Goal: Information Seeking & Learning: Learn about a topic

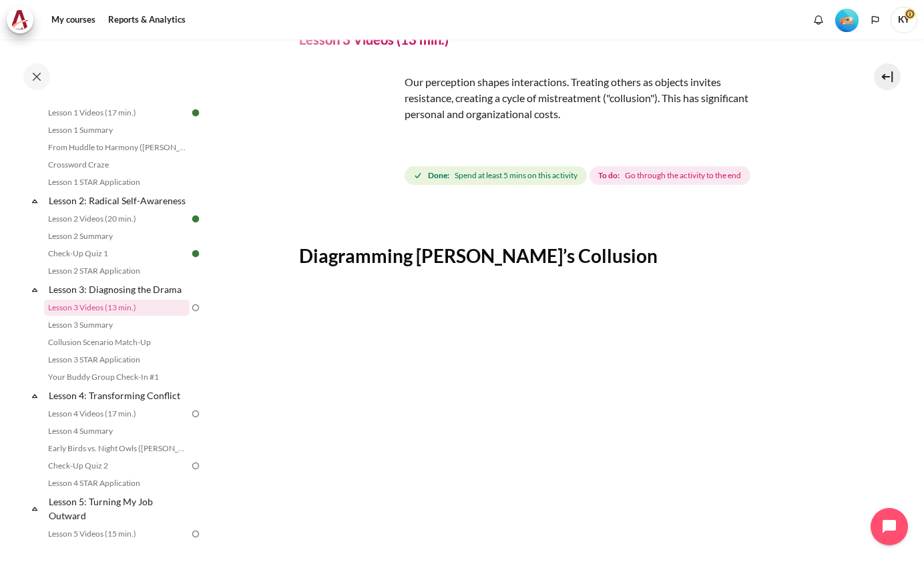
scroll to position [111, 0]
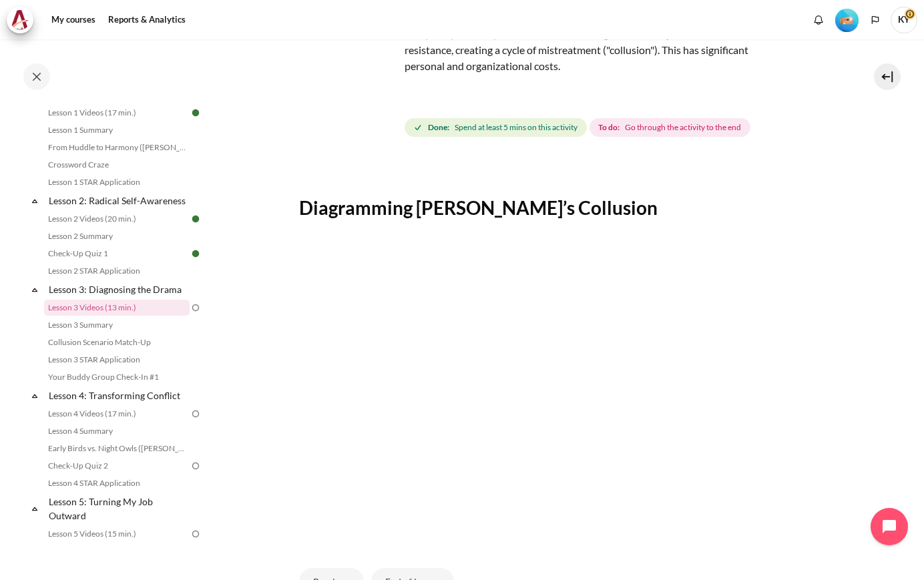
click at [798, 252] on img "Content" at bounding box center [564, 393] width 530 height 298
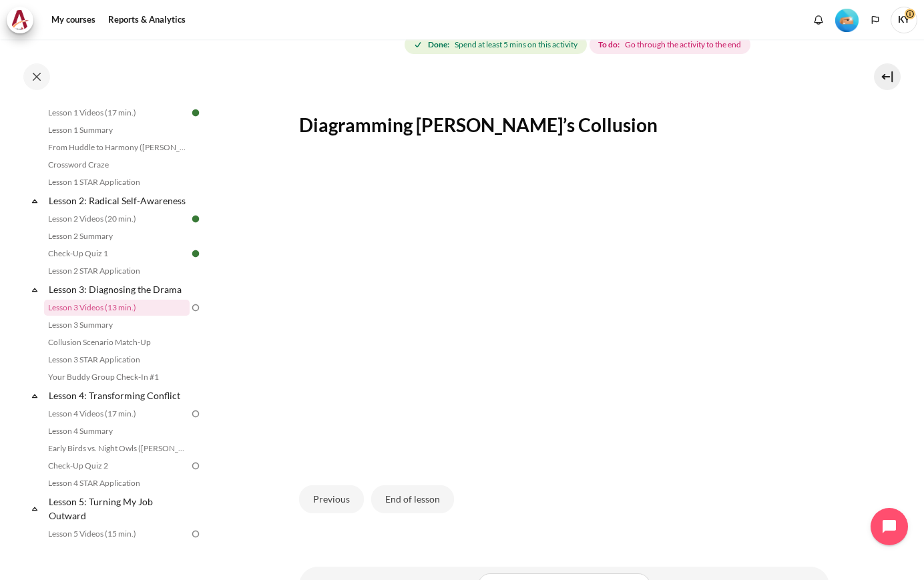
scroll to position [260, 0]
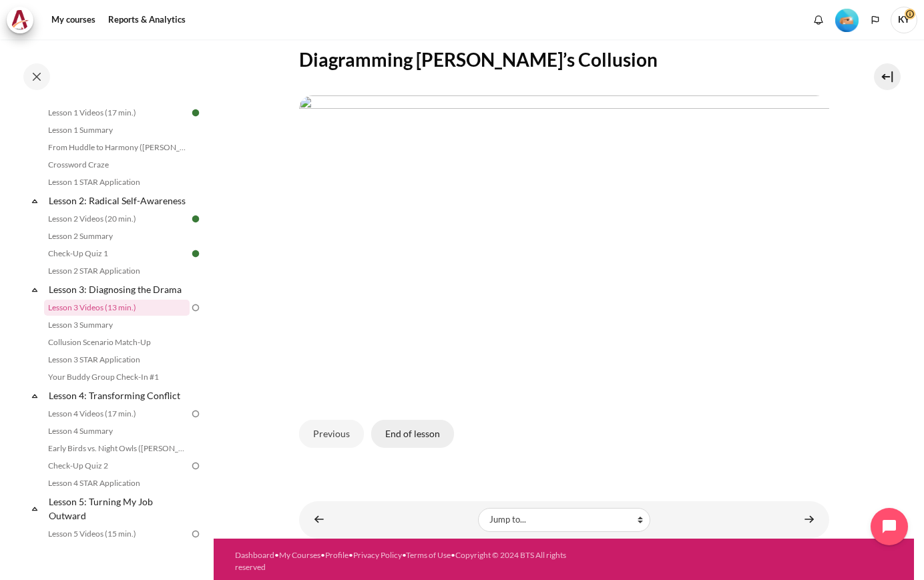
click at [428, 430] on button "End of lesson" at bounding box center [412, 434] width 83 height 28
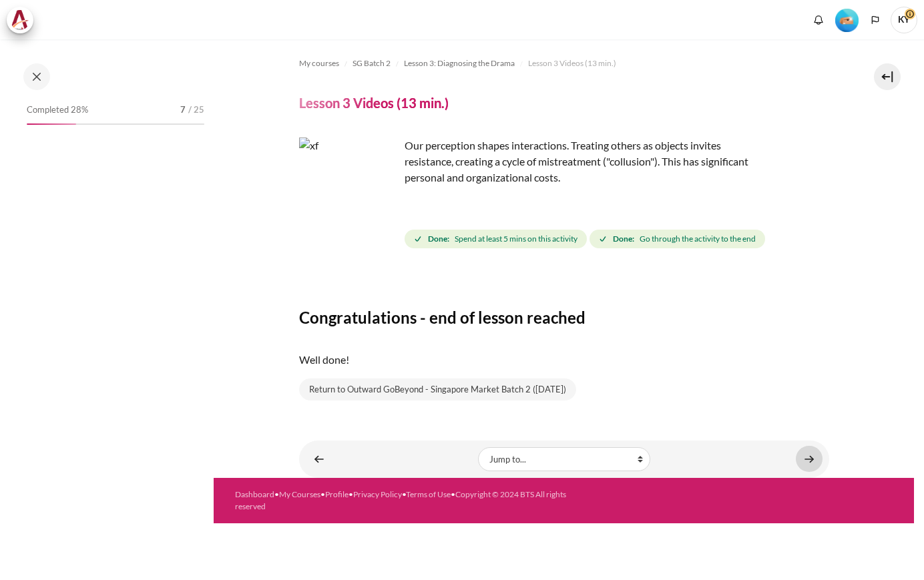
click at [808, 453] on link "Content" at bounding box center [809, 459] width 27 height 26
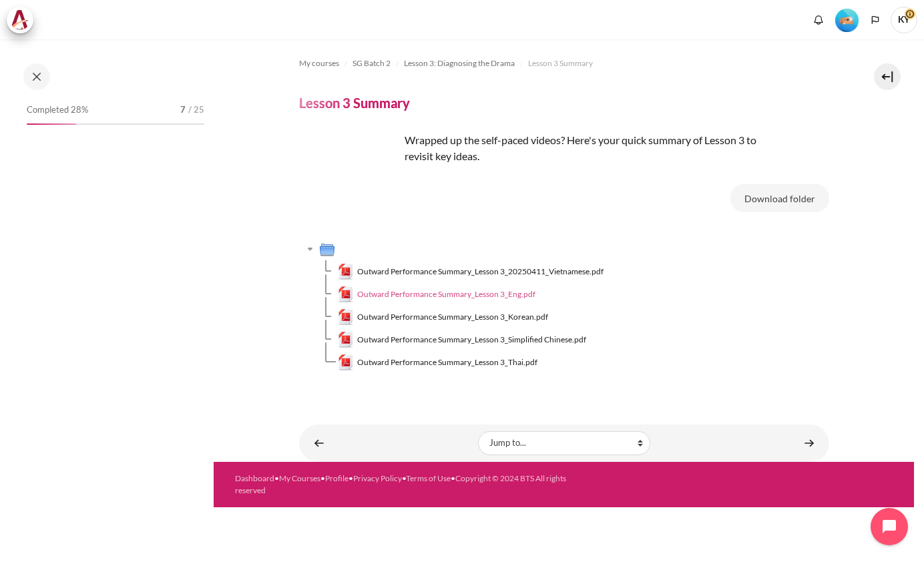
click at [519, 296] on span "Outward Performance Summary_Lesson 3_Eng.pdf" at bounding box center [446, 294] width 178 height 12
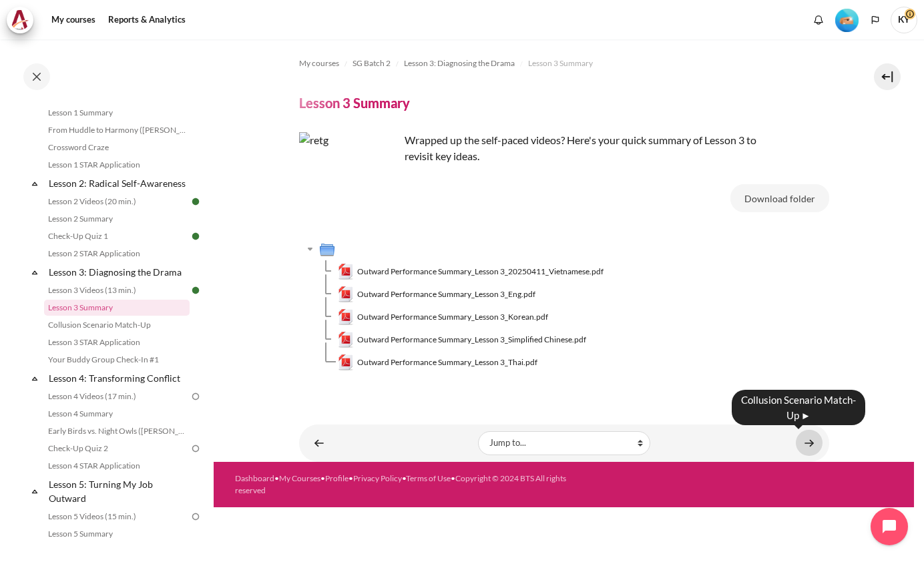
click at [814, 444] on link "Content" at bounding box center [809, 443] width 27 height 26
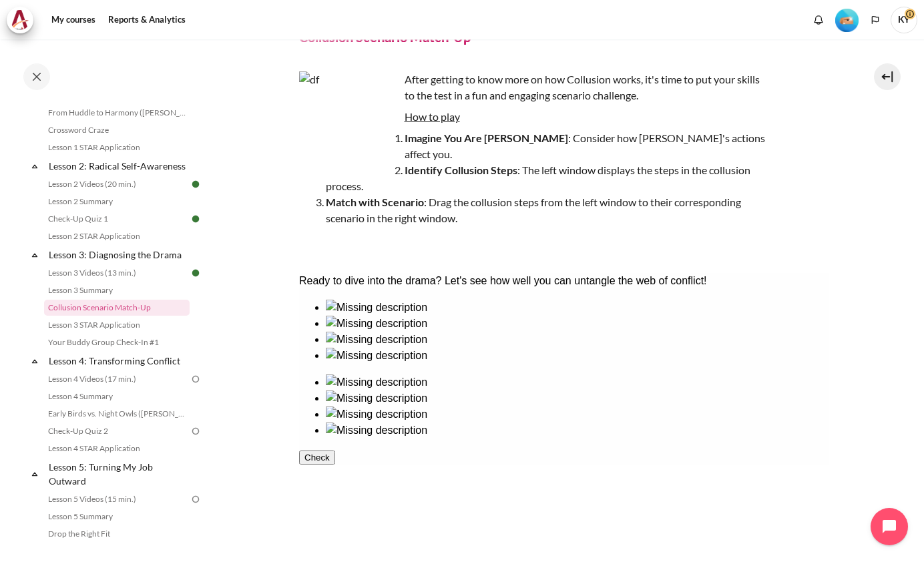
scroll to position [111, 0]
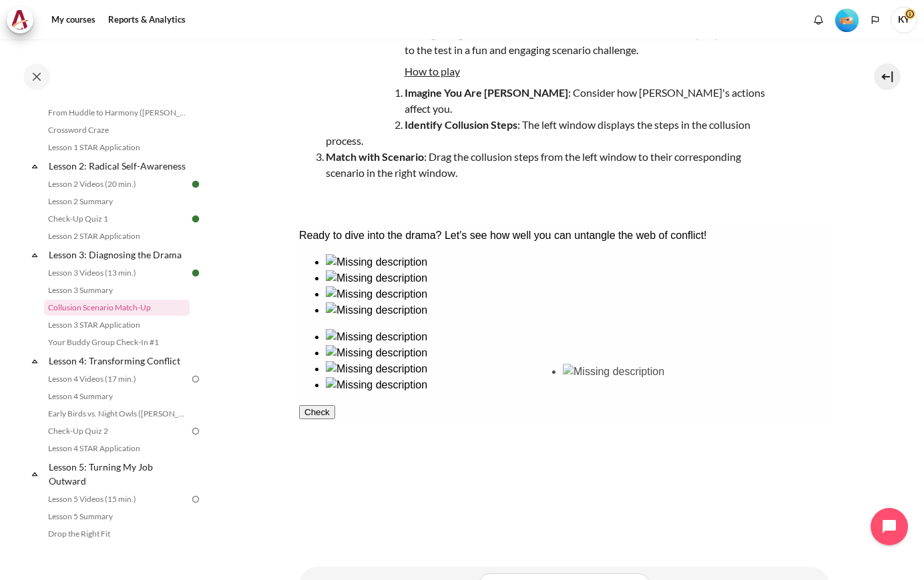
drag, startPoint x: 348, startPoint y: 412, endPoint x: 601, endPoint y: 410, distance: 253.0
drag, startPoint x: 448, startPoint y: 338, endPoint x: 623, endPoint y: 335, distance: 174.2
drag, startPoint x: 609, startPoint y: 320, endPoint x: 414, endPoint y: 335, distance: 195.5
click at [414, 335] on div at bounding box center [563, 339] width 530 height 171
drag, startPoint x: 595, startPoint y: 310, endPoint x: 503, endPoint y: 319, distance: 92.6
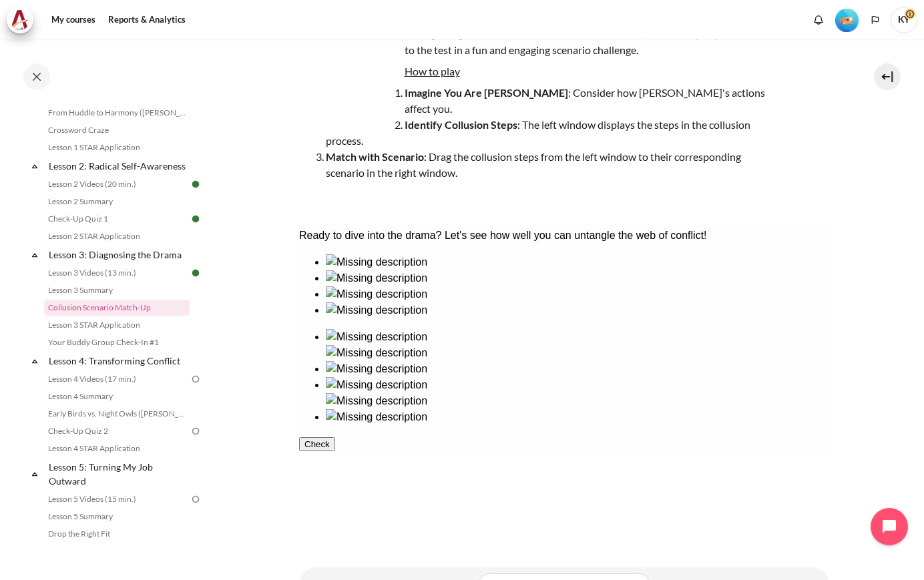
click at [503, 319] on div at bounding box center [563, 339] width 530 height 171
drag, startPoint x: 601, startPoint y: 400, endPoint x: 722, endPoint y: 403, distance: 121.5
click at [722, 403] on ul at bounding box center [563, 377] width 530 height 96
drag, startPoint x: 360, startPoint y: 333, endPoint x: 717, endPoint y: 426, distance: 368.4
drag, startPoint x: 455, startPoint y: 411, endPoint x: 745, endPoint y: 340, distance: 299.0
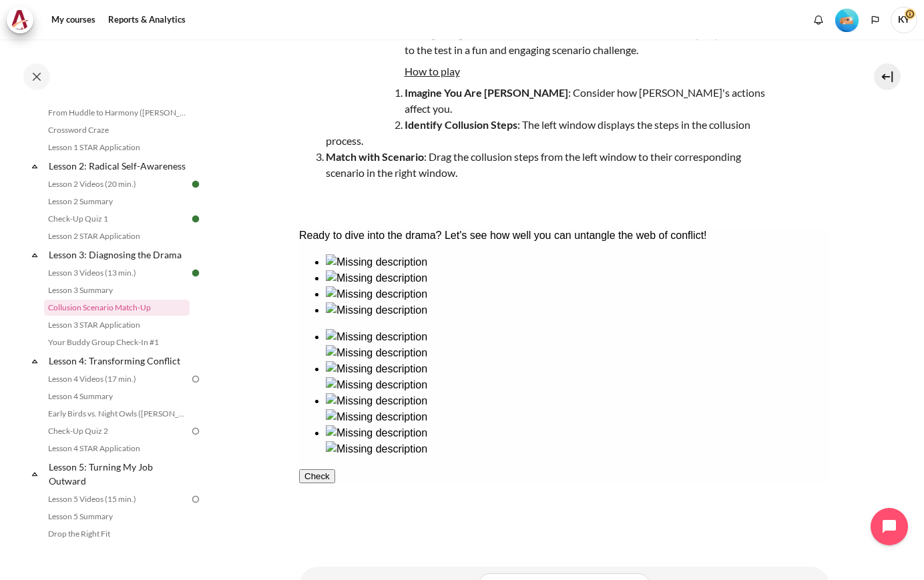
click at [334, 483] on button "Check" at bounding box center [316, 476] width 36 height 14
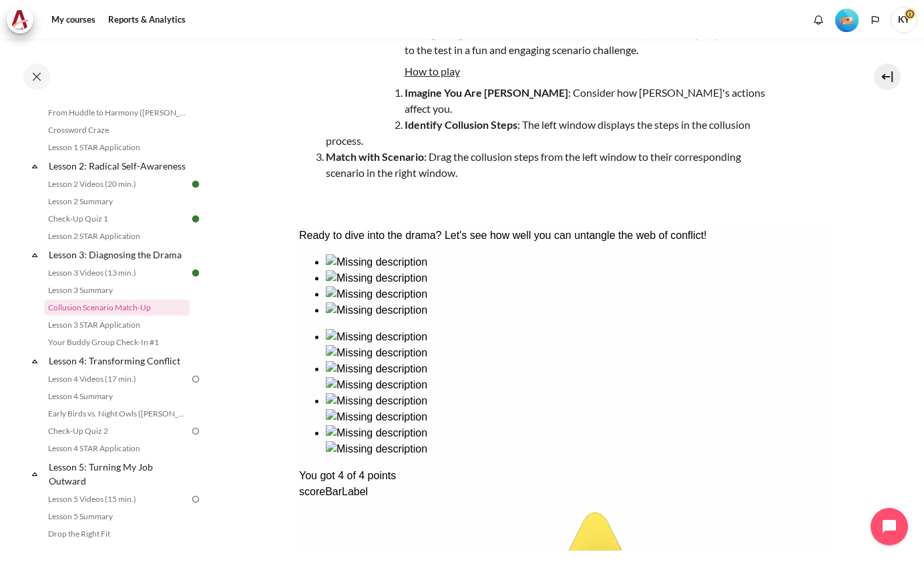
scroll to position [189, 0]
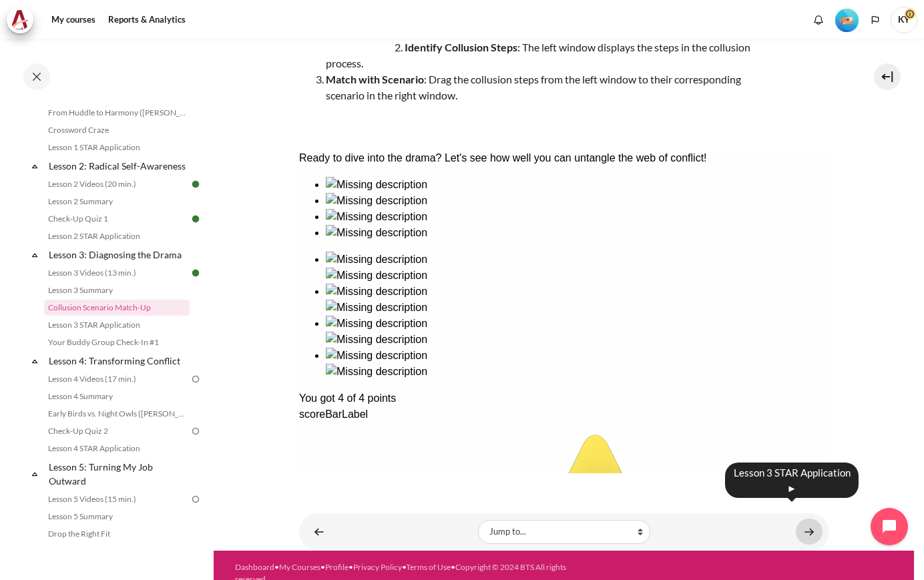
click at [811, 520] on link "Content" at bounding box center [809, 532] width 27 height 26
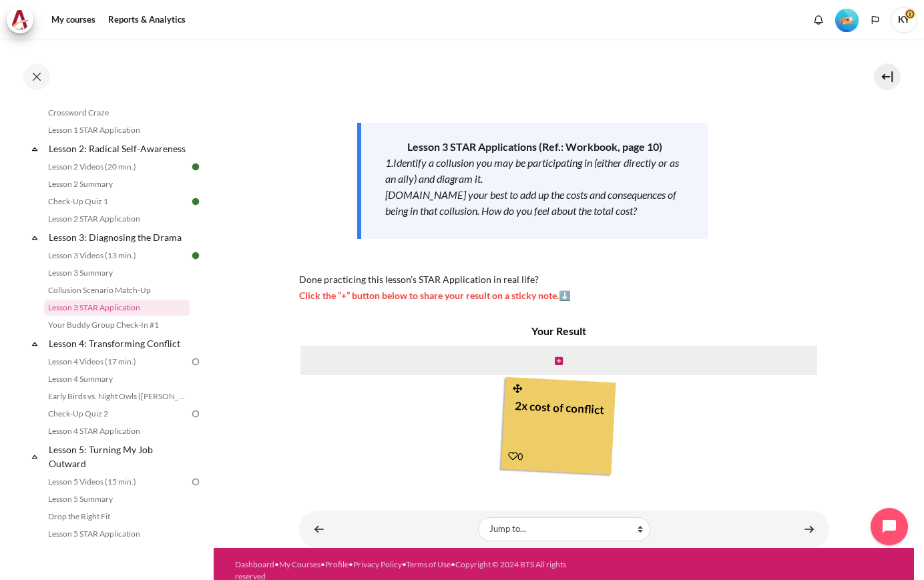
scroll to position [151, 0]
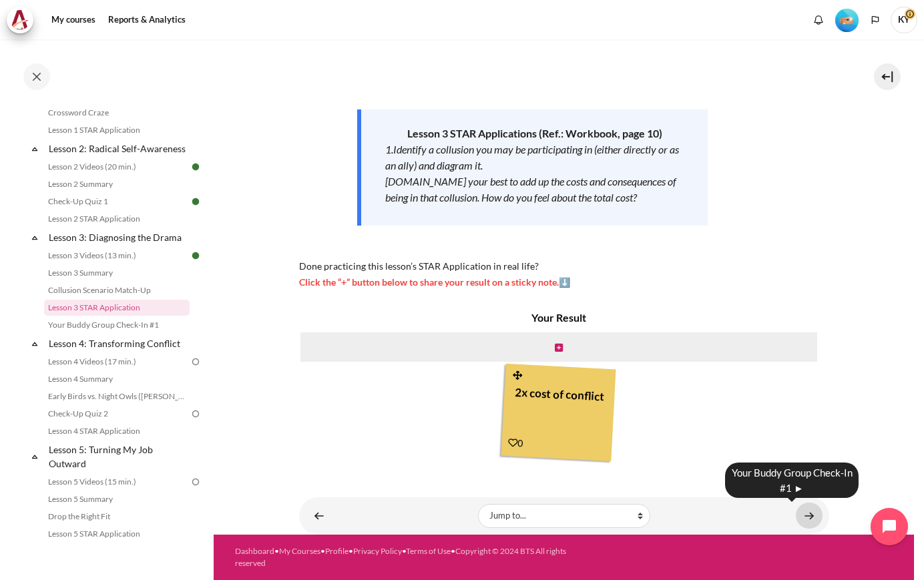
click at [802, 515] on link "Content" at bounding box center [809, 516] width 27 height 26
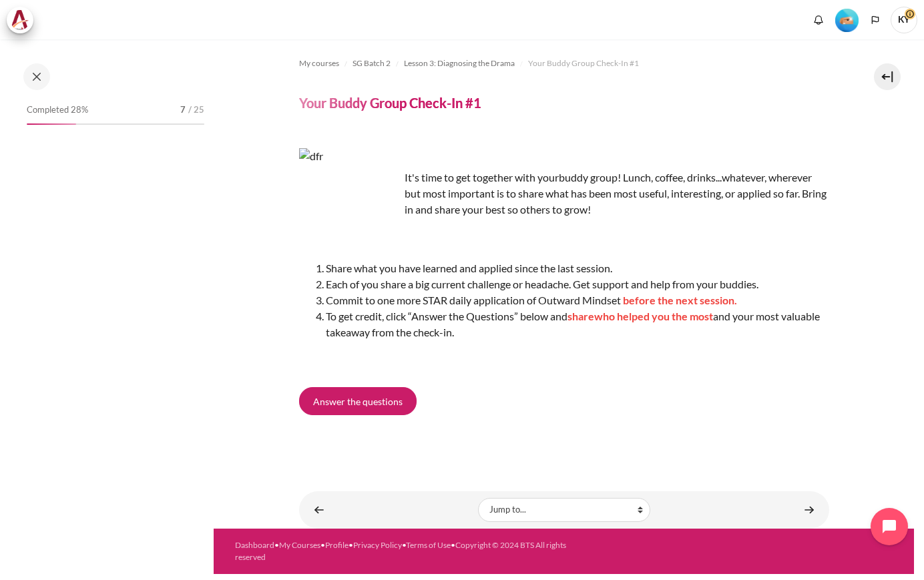
scroll to position [284, 0]
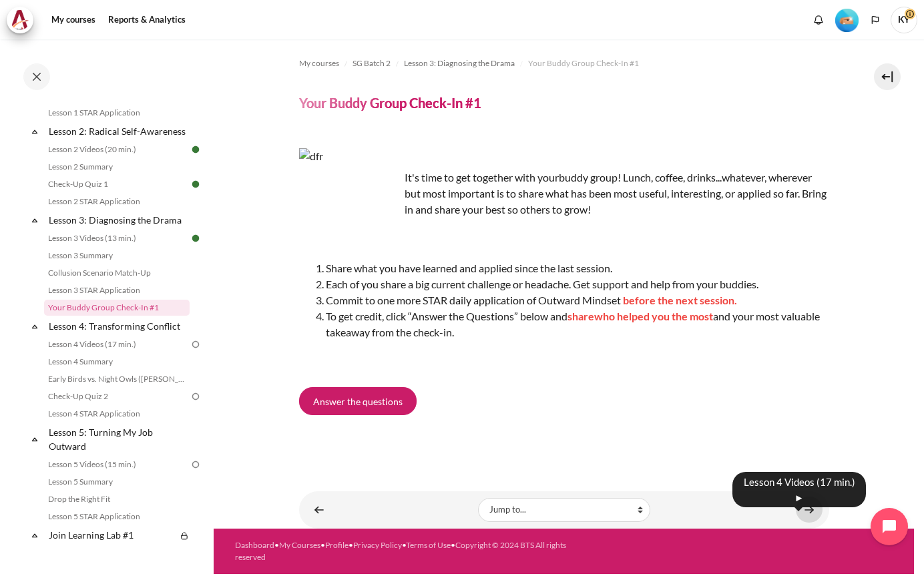
click at [808, 510] on link "Content" at bounding box center [809, 510] width 27 height 26
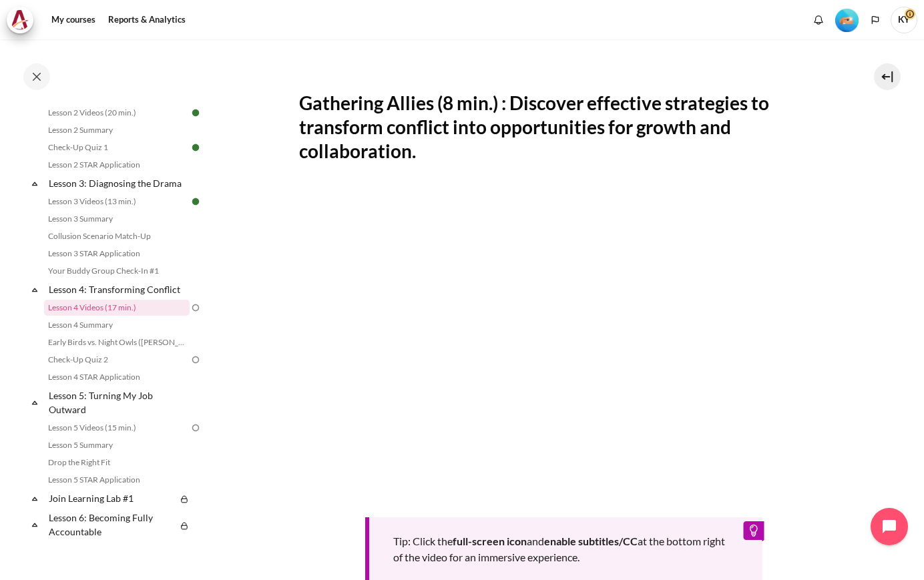
scroll to position [422, 0]
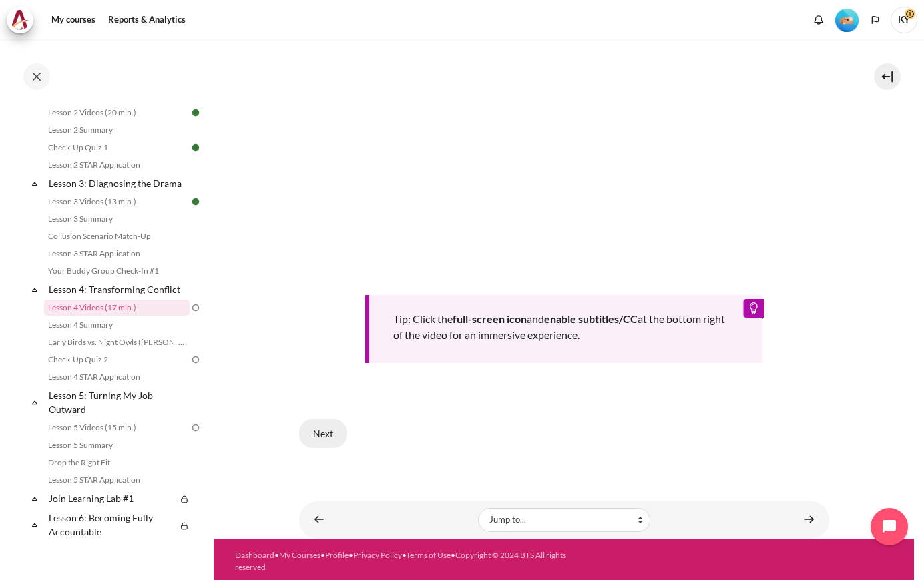
click at [324, 432] on button "Next" at bounding box center [323, 433] width 48 height 28
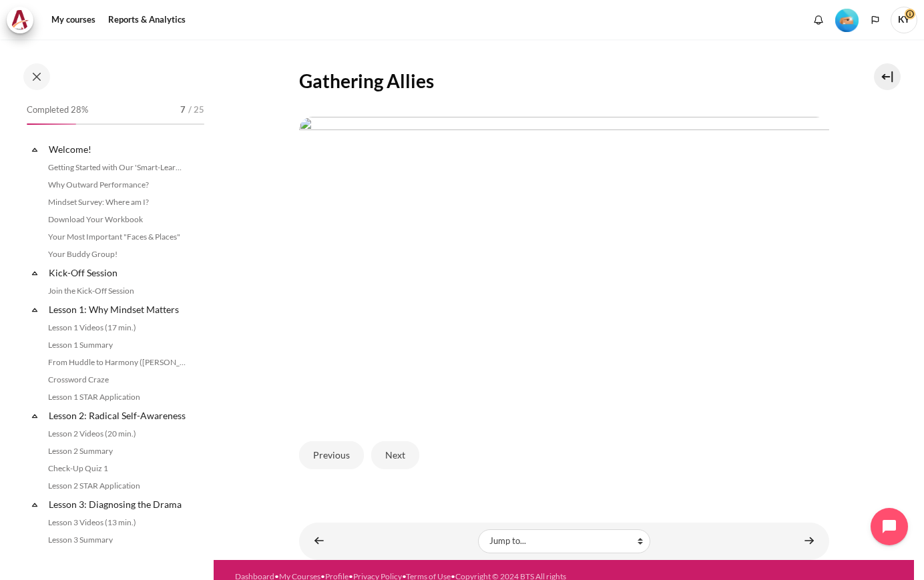
scroll to position [321, 0]
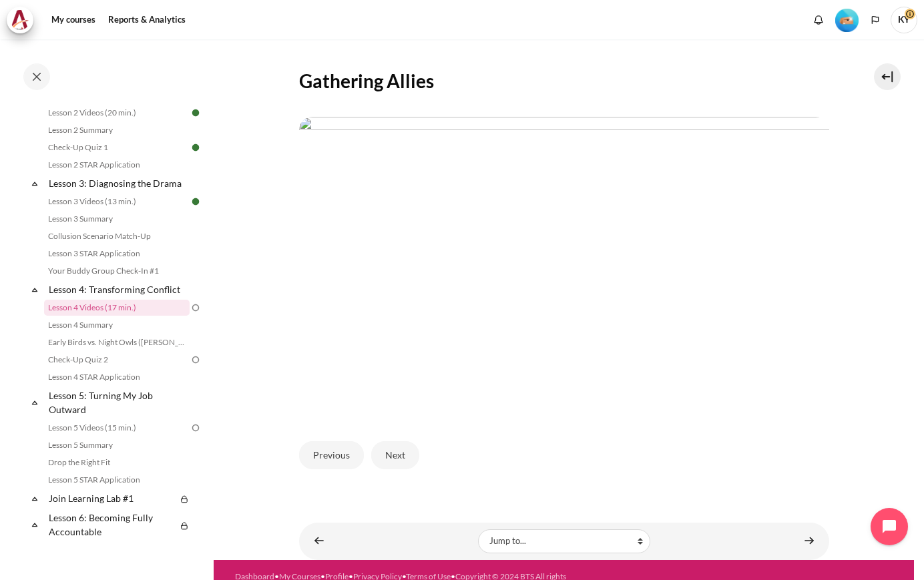
click at [817, 468] on div "Previous Next" at bounding box center [564, 455] width 530 height 55
click at [388, 448] on button "Next" at bounding box center [395, 455] width 48 height 28
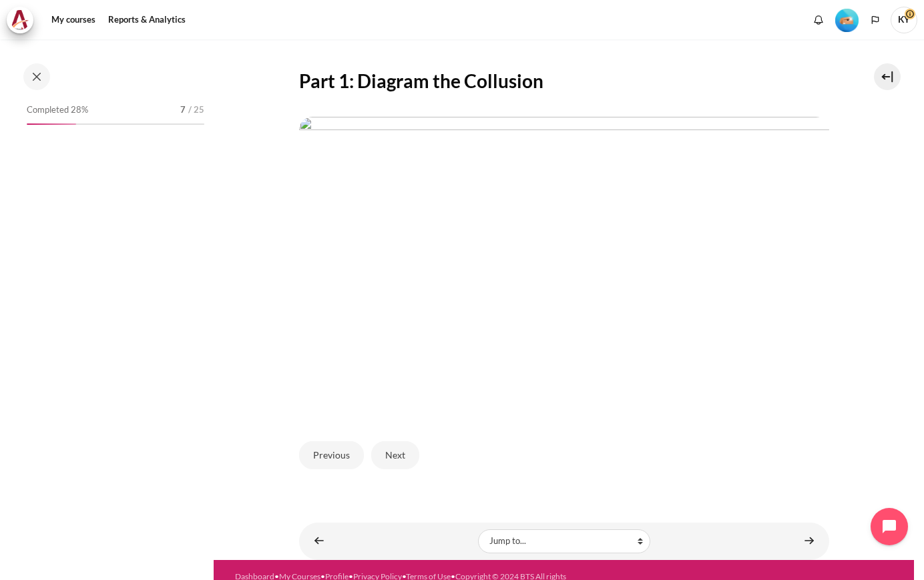
scroll to position [321, 0]
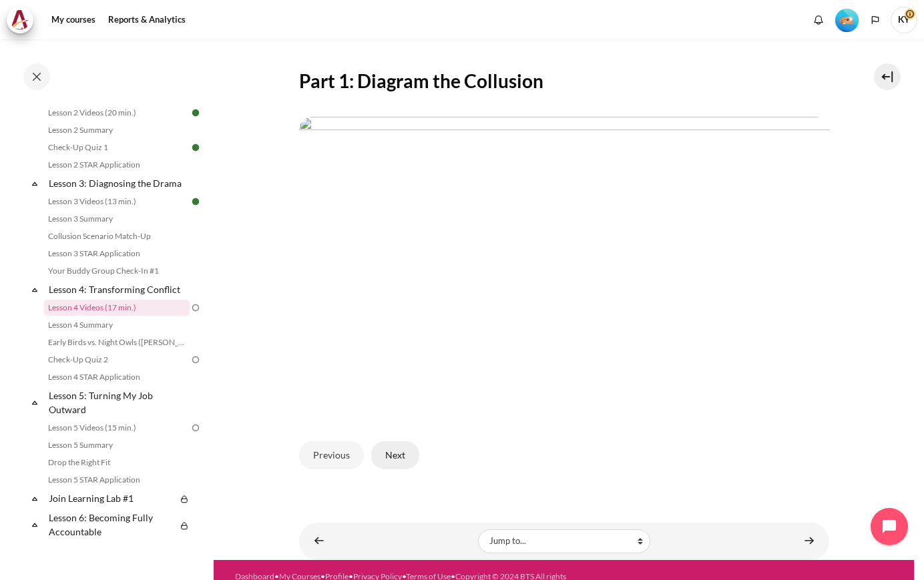
click at [397, 458] on button "Next" at bounding box center [395, 455] width 48 height 28
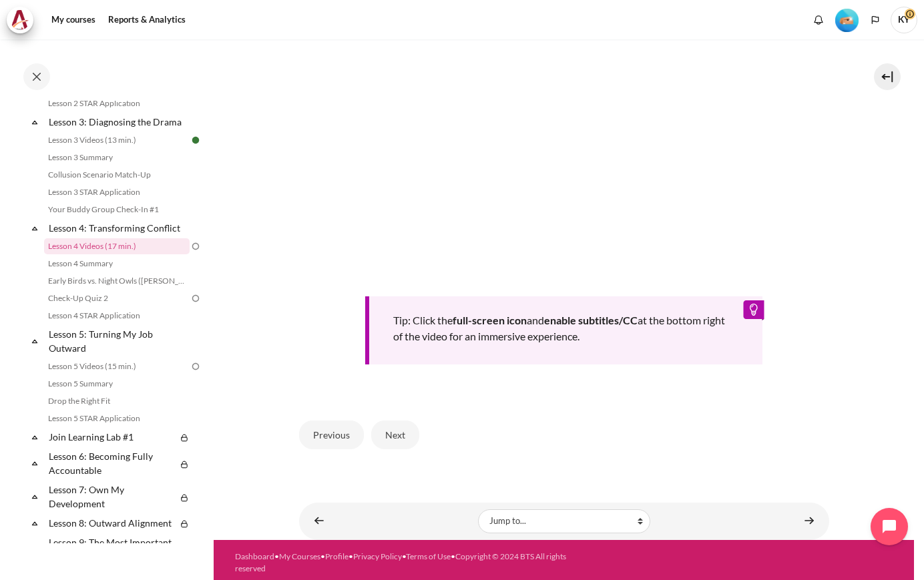
scroll to position [422, 0]
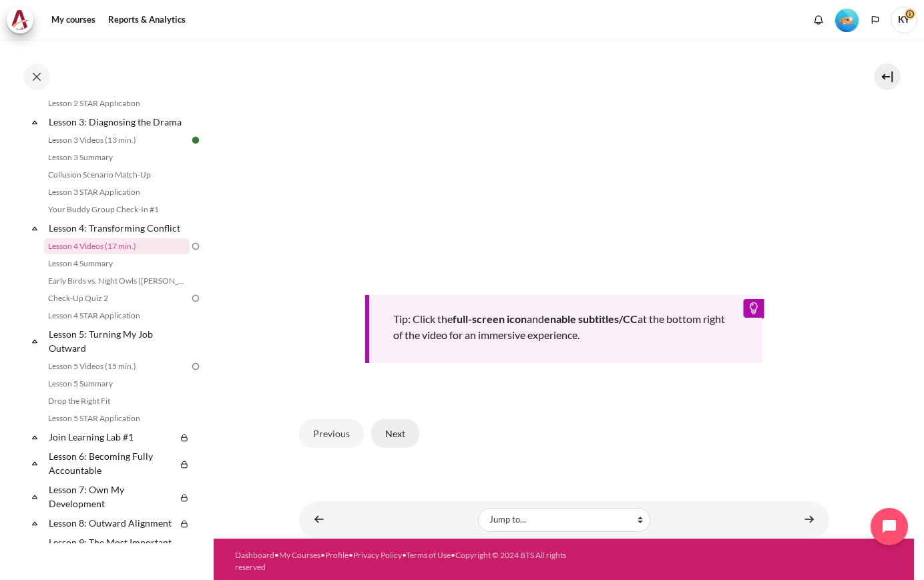
click at [406, 432] on button "Next" at bounding box center [395, 433] width 48 height 28
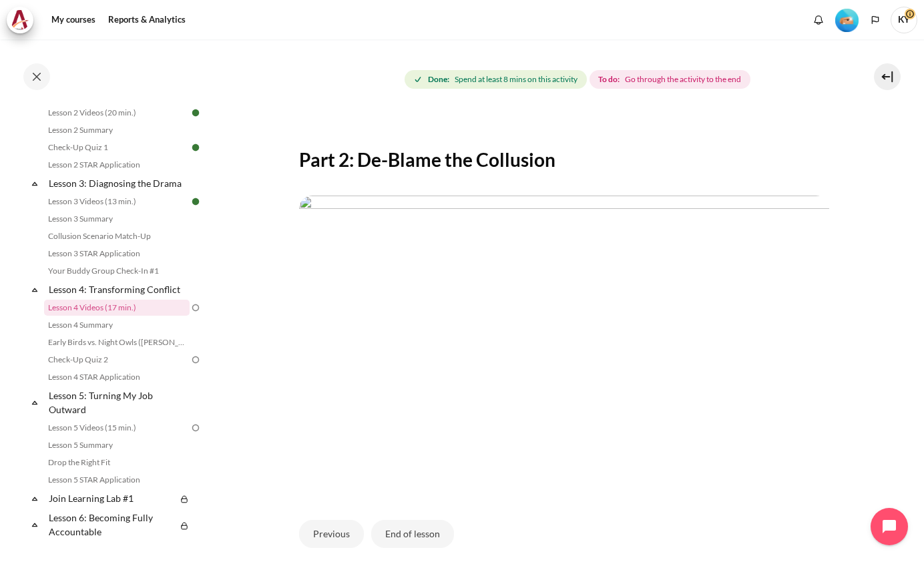
scroll to position [222, 0]
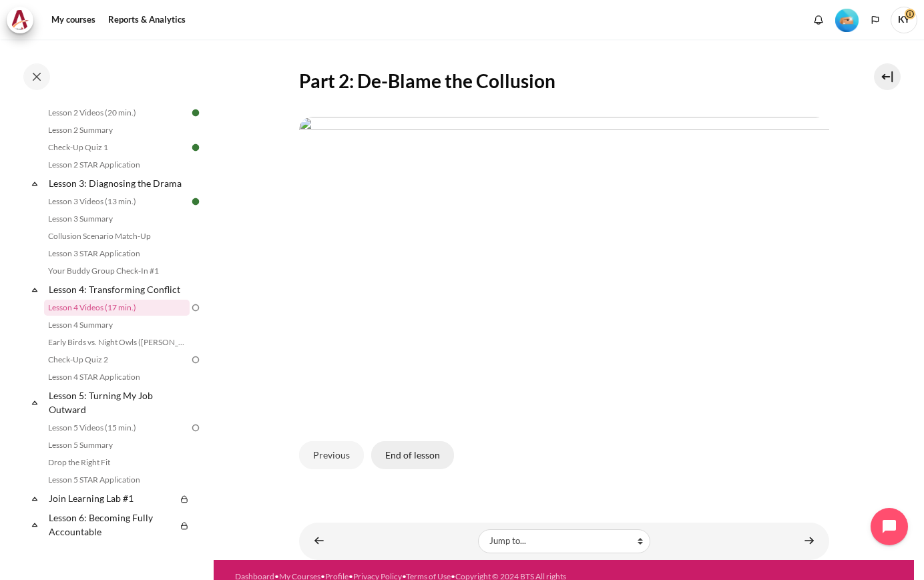
click at [433, 454] on button "End of lesson" at bounding box center [412, 455] width 83 height 28
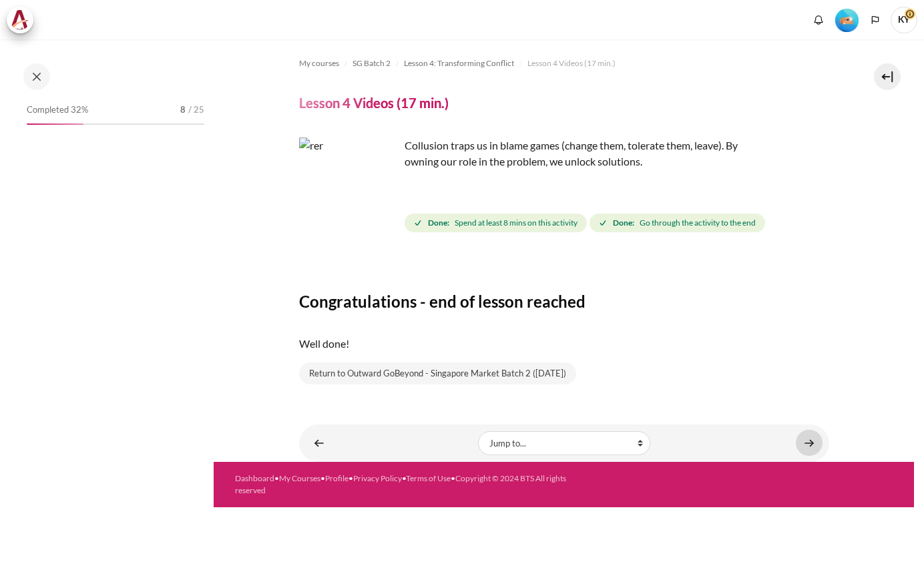
click at [798, 446] on link "Content" at bounding box center [809, 443] width 27 height 26
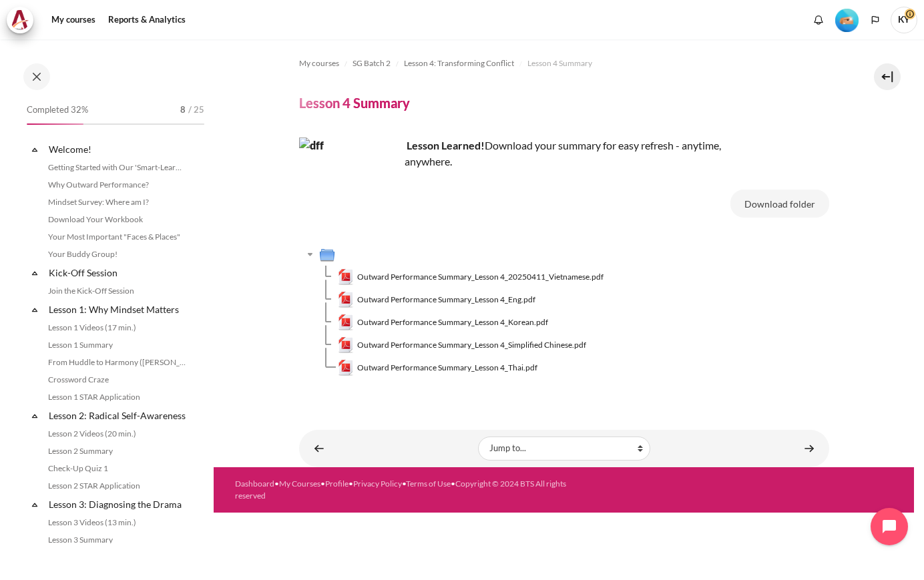
scroll to position [338, 0]
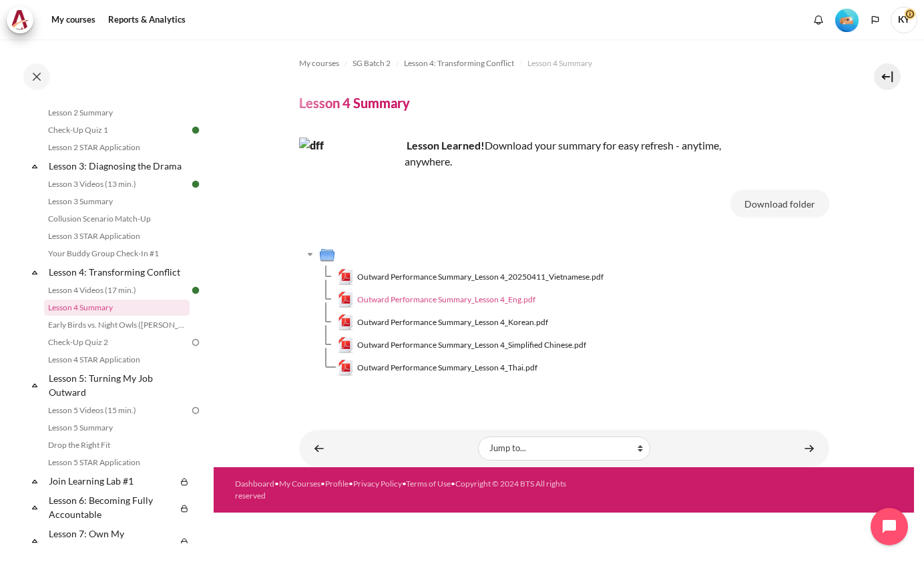
click at [517, 302] on span "Outward Performance Summary_Lesson 4_Eng.pdf" at bounding box center [446, 300] width 178 height 12
click at [511, 81] on div "My courses SG Batch 2 Lesson 4: Transforming Conflict Lesson 4 Summary Lesson 4…" at bounding box center [564, 224] width 530 height 370
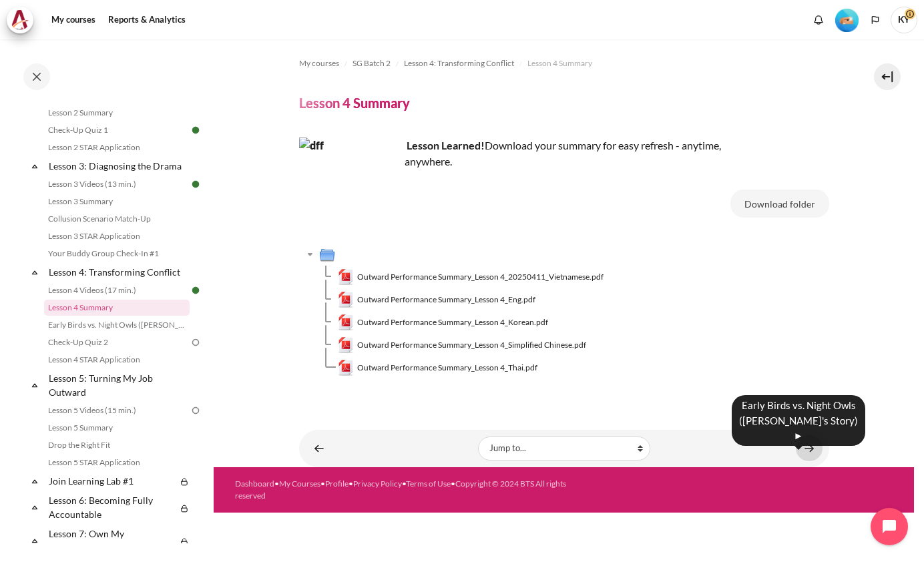
click at [804, 452] on link "Content" at bounding box center [809, 448] width 27 height 26
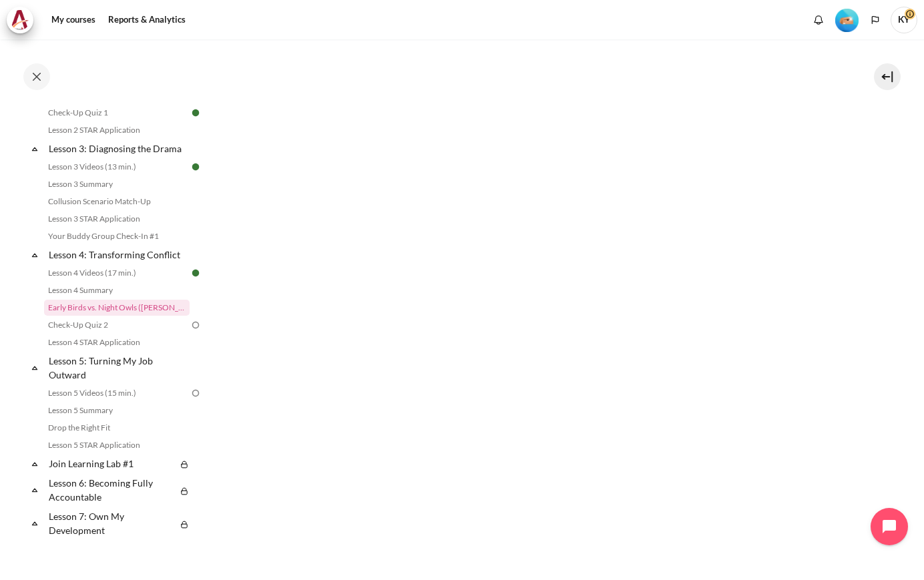
scroll to position [669, 0]
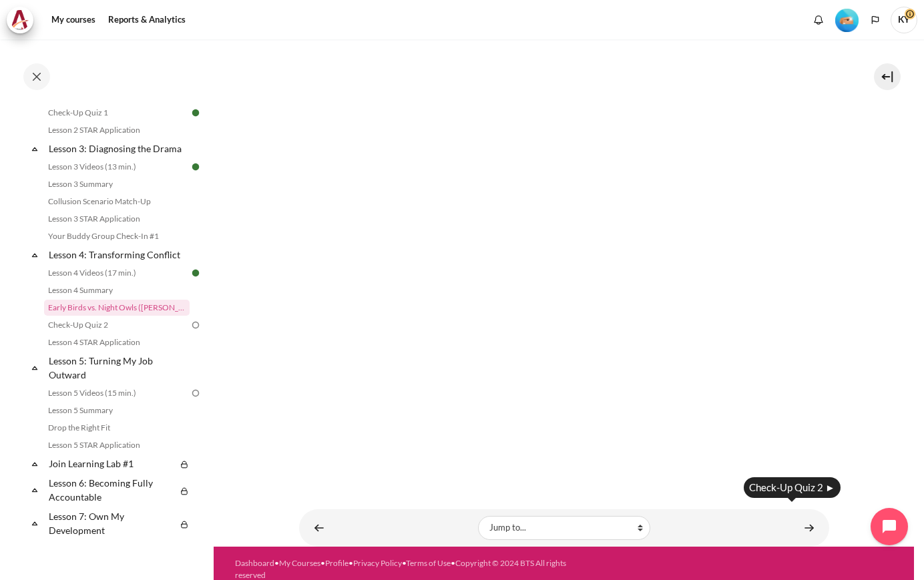
drag, startPoint x: 806, startPoint y: 513, endPoint x: 812, endPoint y: 481, distance: 32.6
click at [806, 515] on link "Content" at bounding box center [809, 528] width 27 height 26
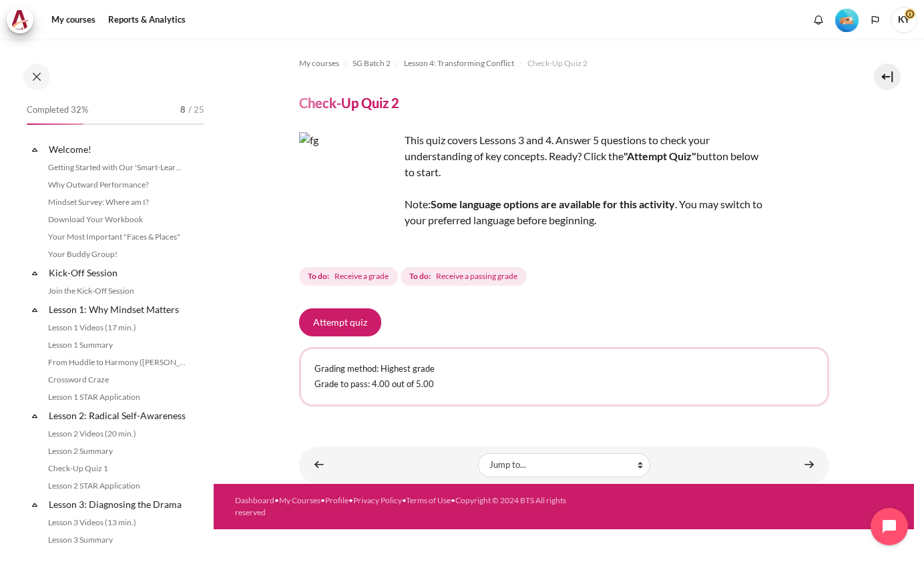
scroll to position [373, 0]
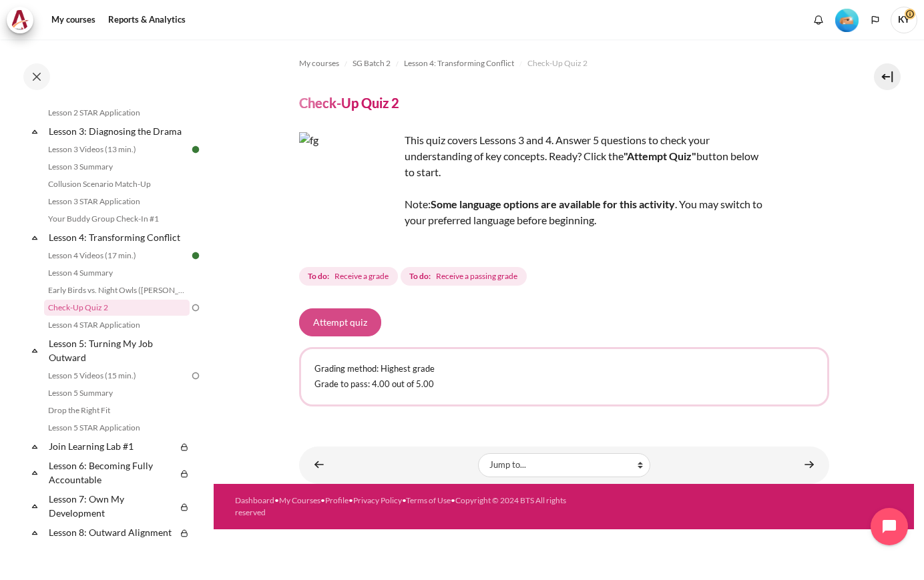
click at [328, 313] on button "Attempt quiz" at bounding box center [340, 322] width 82 height 28
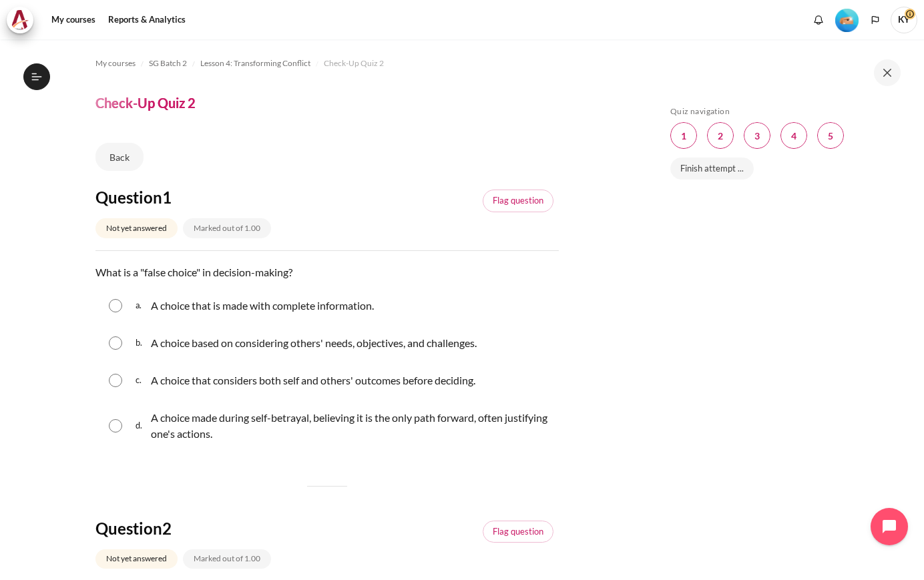
scroll to position [373, 0]
click at [118, 428] on input "Content" at bounding box center [115, 425] width 13 height 13
radio input "true"
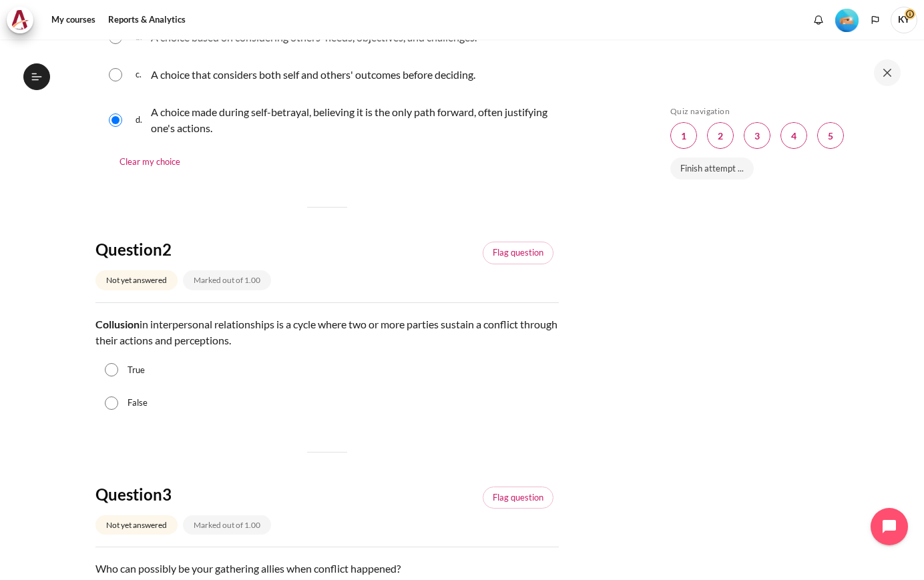
scroll to position [334, 0]
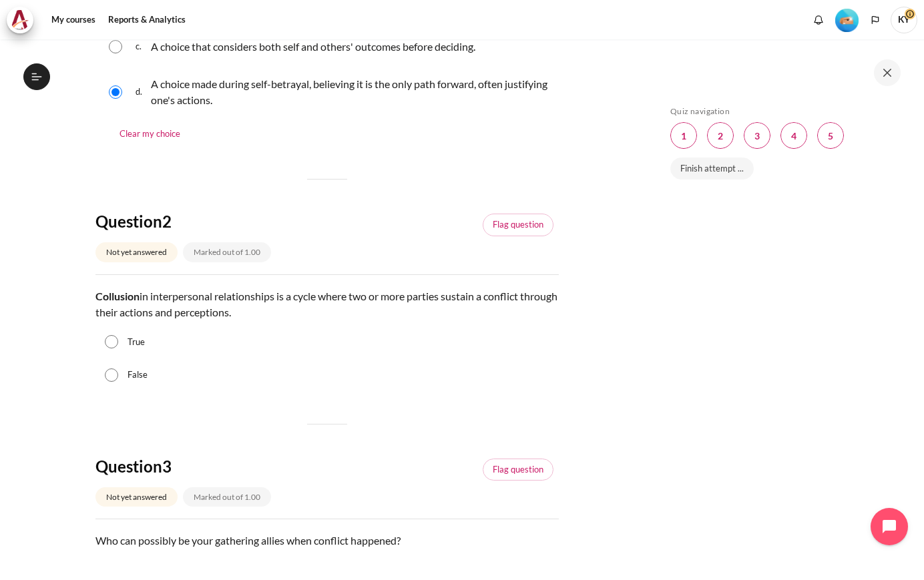
click at [138, 344] on label "True" at bounding box center [135, 342] width 17 height 13
click at [118, 344] on input "True" at bounding box center [111, 341] width 13 height 13
radio input "true"
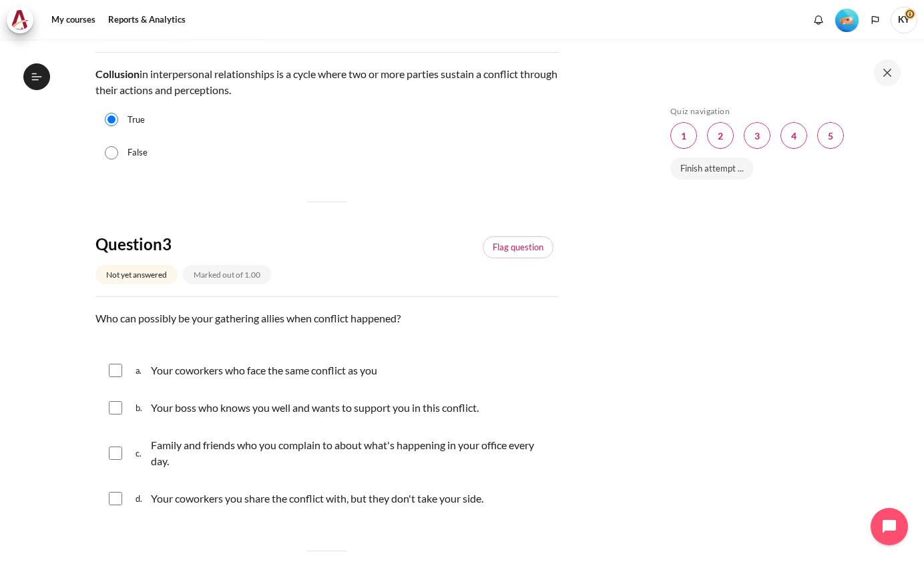
scroll to position [667, 0]
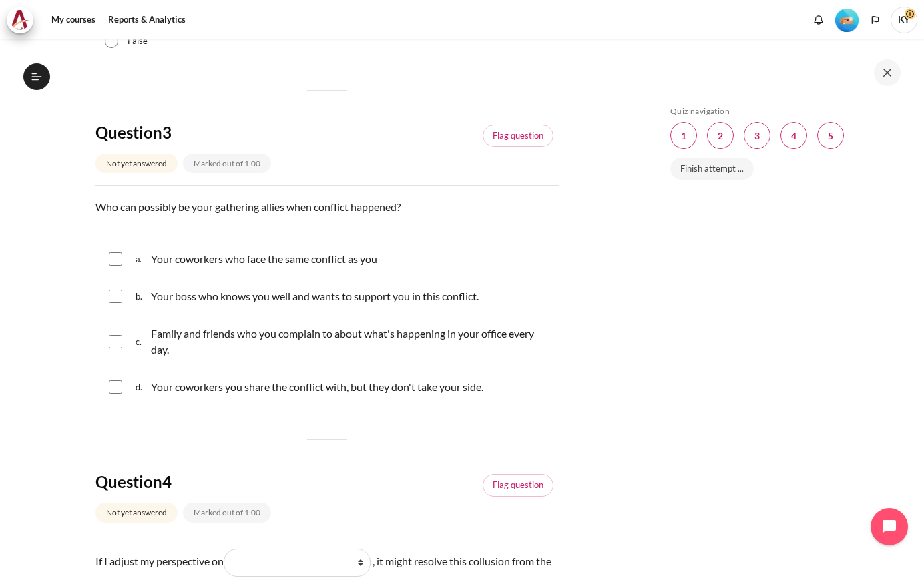
click at [346, 262] on p "Your coworkers who face the same conflict as you" at bounding box center [264, 259] width 226 height 16
checkbox input "true"
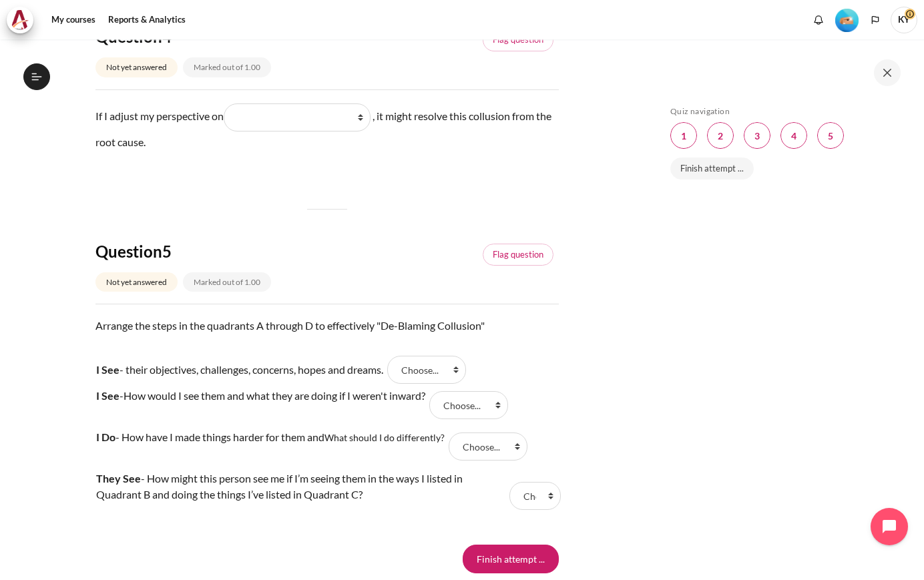
scroll to position [1001, 0]
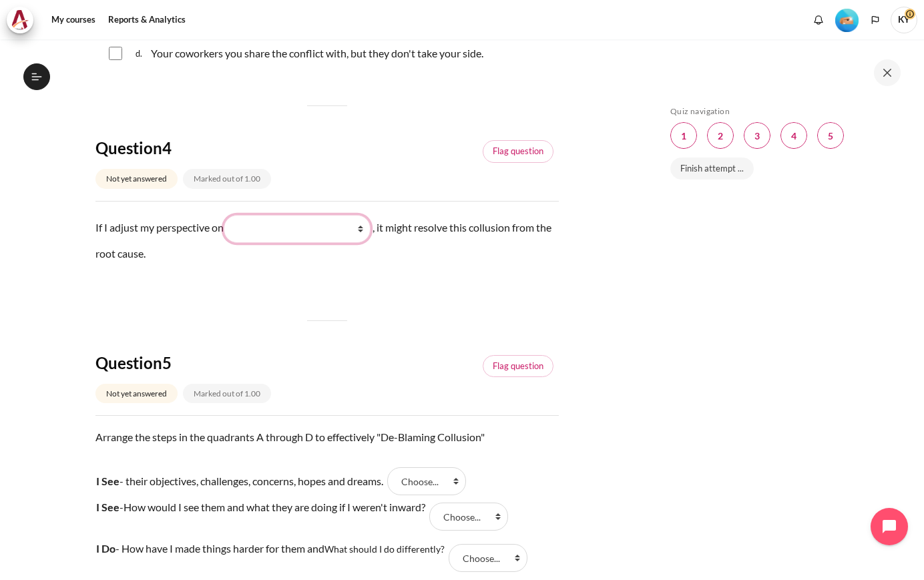
click at [304, 233] on select "What they do What I see and feel about what they do What I do What they see and…" at bounding box center [297, 229] width 147 height 28
select select "2"
click at [228, 215] on select "What they do What I see and feel about what they do What I do What they see and…" at bounding box center [297, 229] width 147 height 28
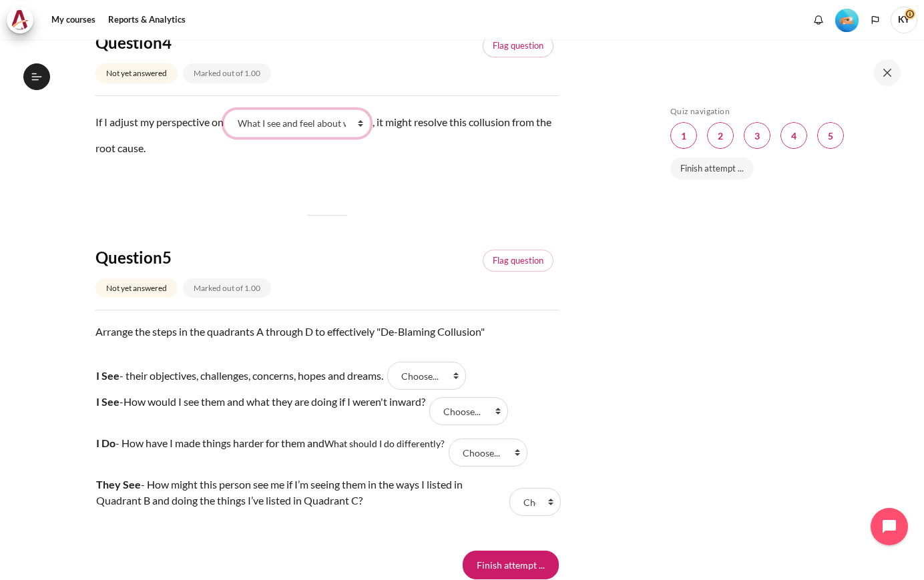
scroll to position [1223, 0]
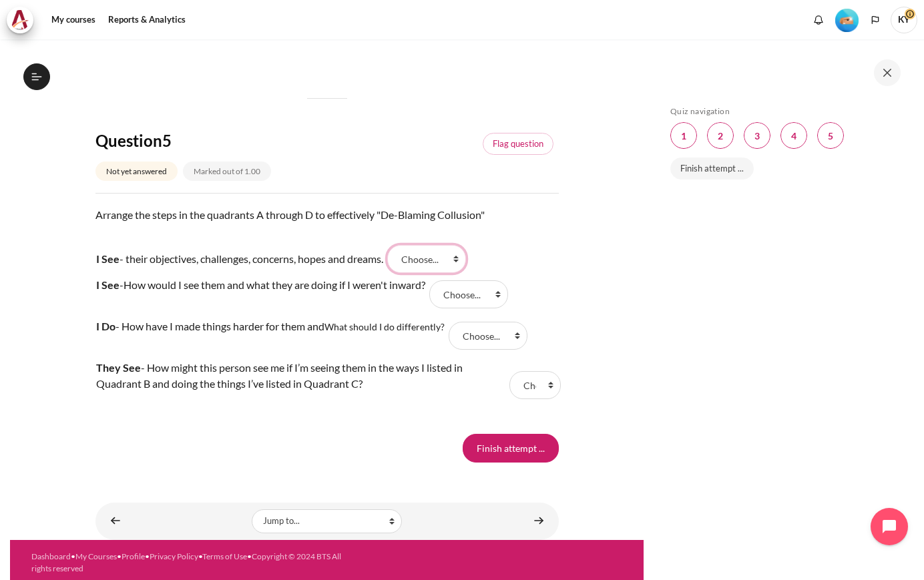
click at [465, 258] on select "Choose... D B A C" at bounding box center [426, 259] width 79 height 28
select select "3"
click at [394, 245] on select "Choose... D B A C" at bounding box center [426, 259] width 79 height 28
click at [482, 302] on select "Choose... D B A C" at bounding box center [468, 294] width 79 height 28
select select "2"
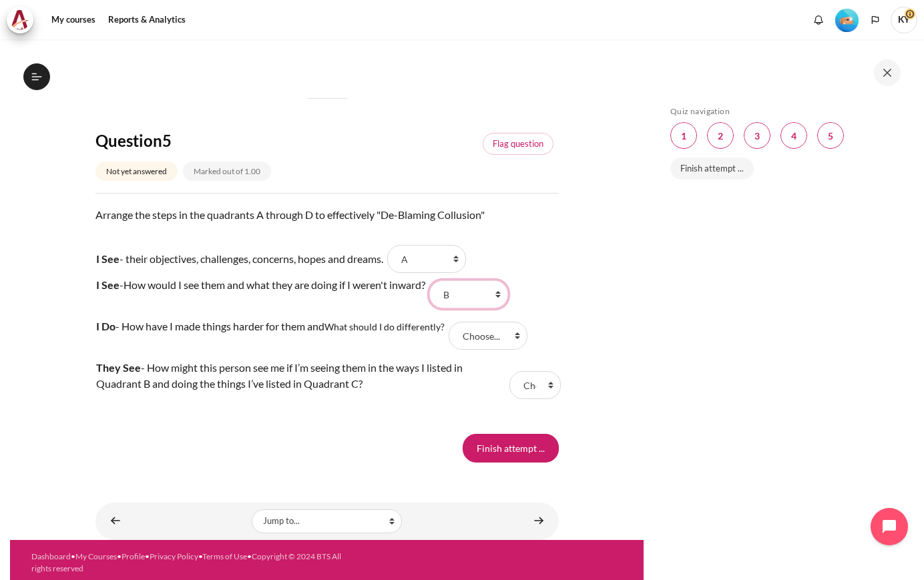
click at [438, 280] on select "Choose... D B A C" at bounding box center [468, 294] width 79 height 28
click at [517, 340] on select "Choose... D B A C" at bounding box center [487, 336] width 79 height 28
select select "4"
click at [452, 322] on select "Choose... D B A C" at bounding box center [487, 336] width 79 height 28
click at [536, 384] on select "Choose... D B A C" at bounding box center [534, 385] width 51 height 28
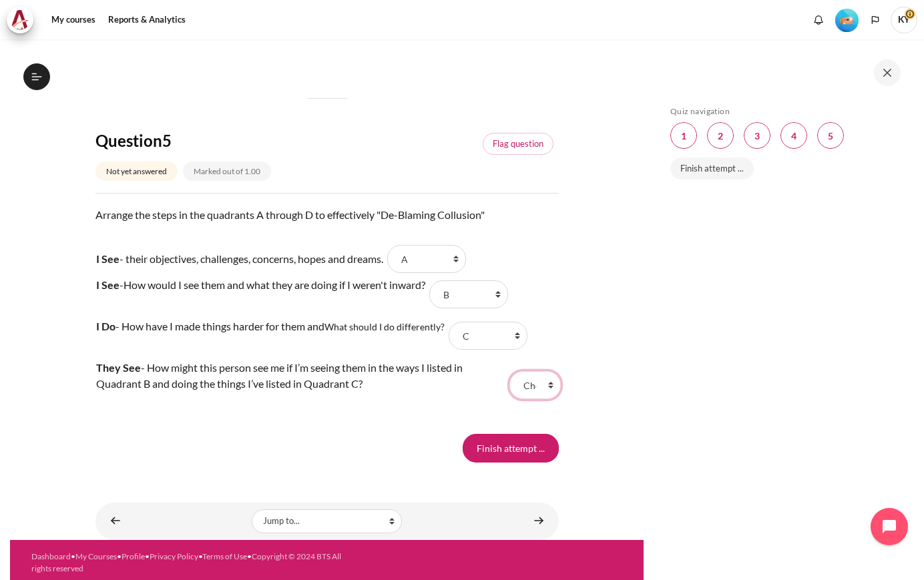
select select "1"
click at [509, 371] on select "Choose... D B A C" at bounding box center [534, 385] width 51 height 28
click at [518, 454] on input "Finish attempt ..." at bounding box center [511, 448] width 96 height 28
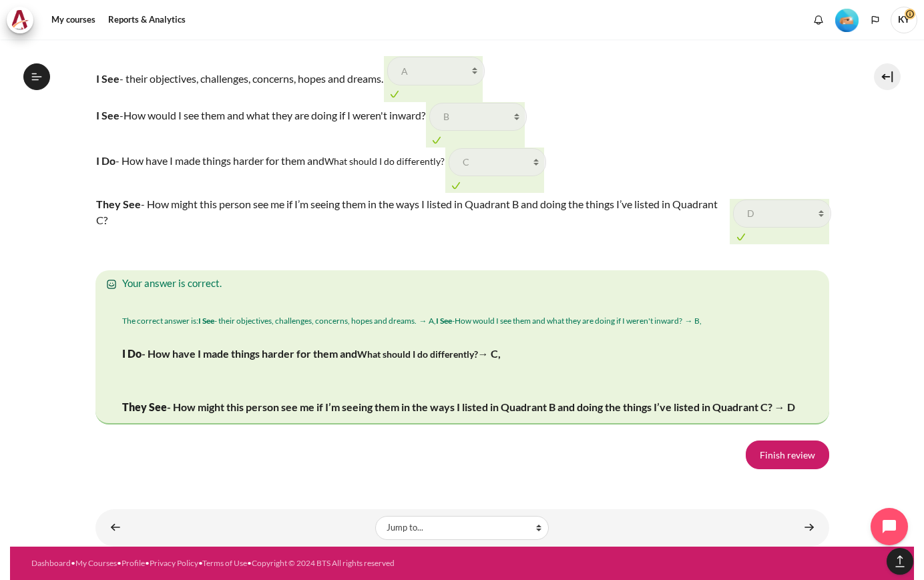
scroll to position [2155, 0]
click at [755, 450] on link "Finish review" at bounding box center [786, 454] width 83 height 28
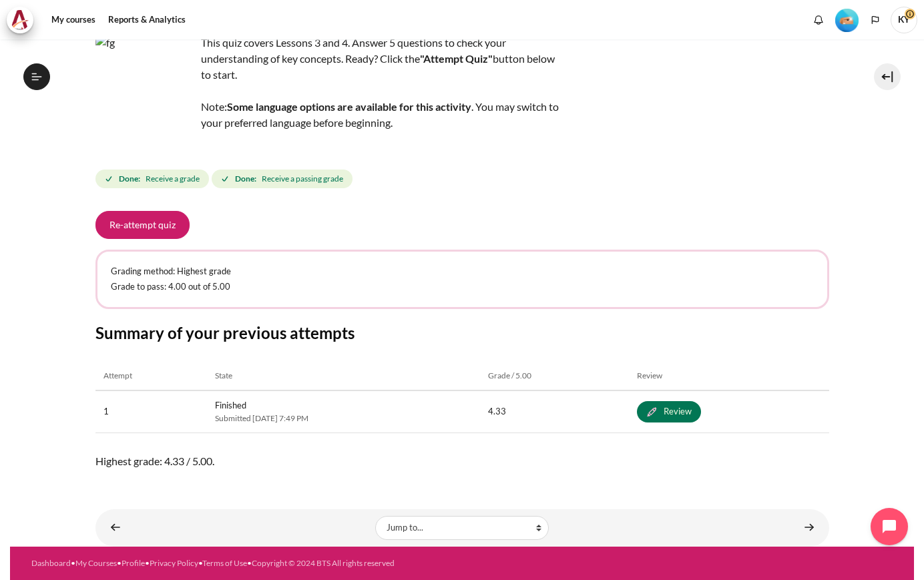
scroll to position [373, 0]
click at [802, 525] on link "Content" at bounding box center [809, 528] width 27 height 26
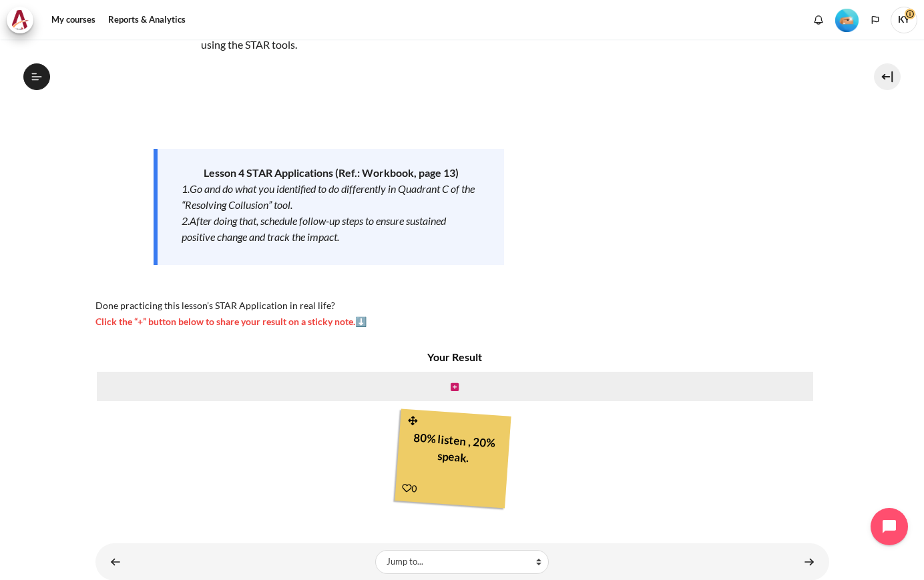
scroll to position [145, 0]
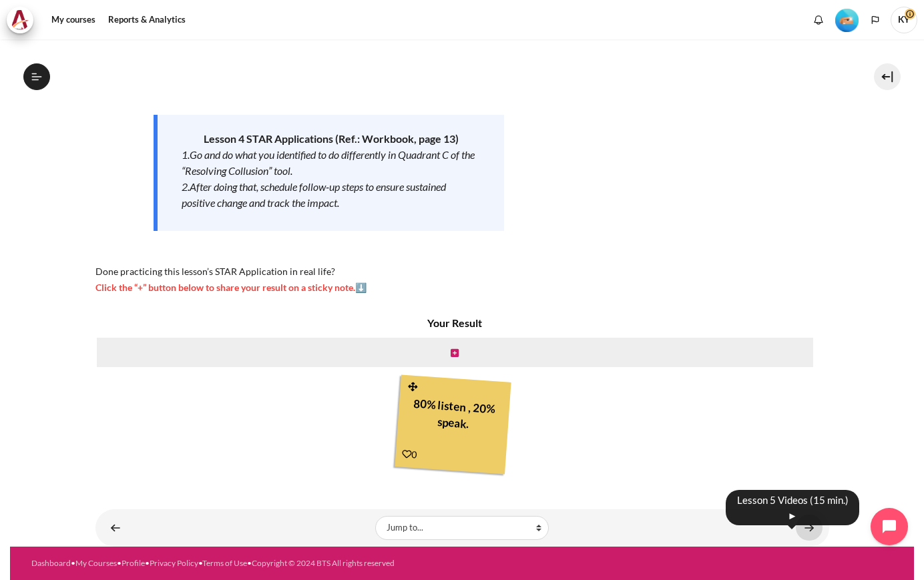
click at [811, 522] on link "Content" at bounding box center [809, 528] width 27 height 26
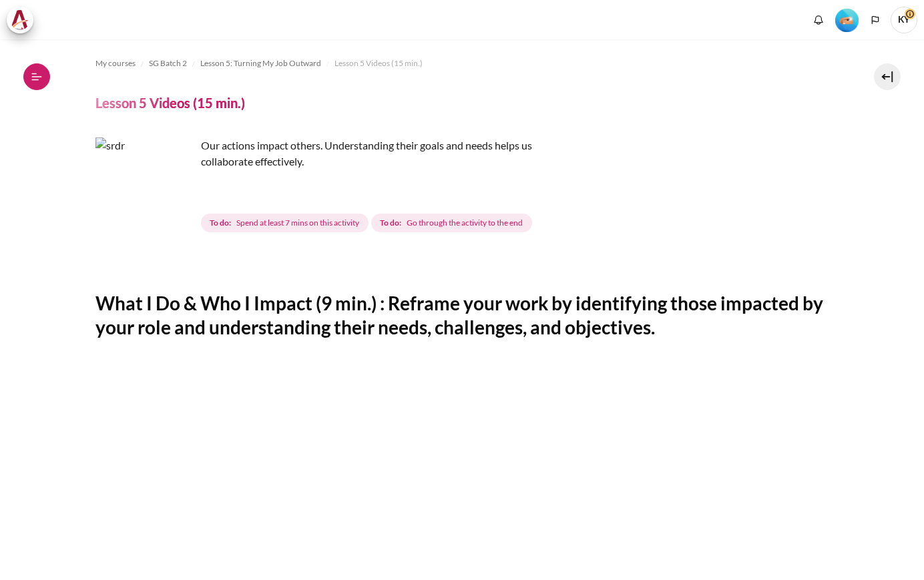
click at [35, 80] on icon at bounding box center [35, 79] width 7 height 1
click at [41, 79] on icon at bounding box center [37, 77] width 12 height 12
click at [39, 74] on icon at bounding box center [37, 77] width 12 height 12
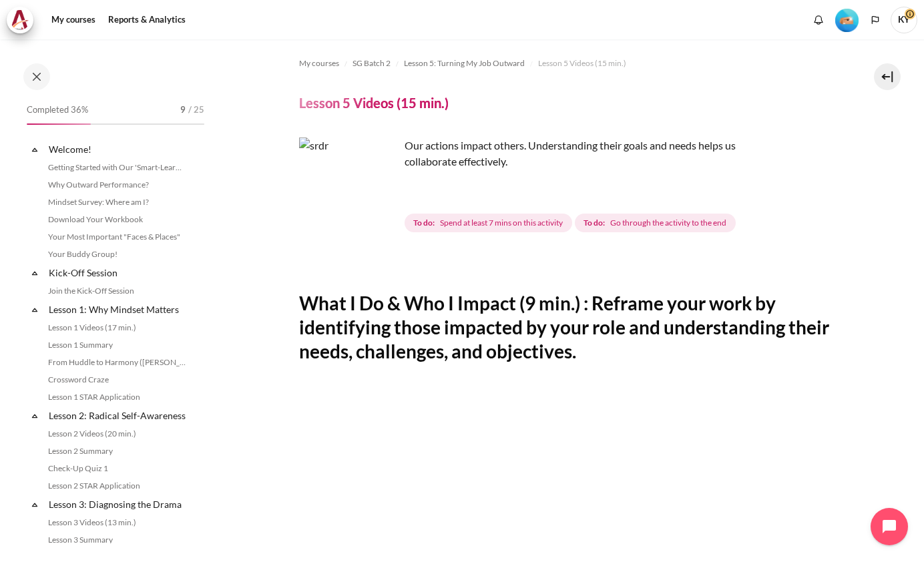
scroll to position [441, 0]
